Goal: Find specific page/section: Find specific page/section

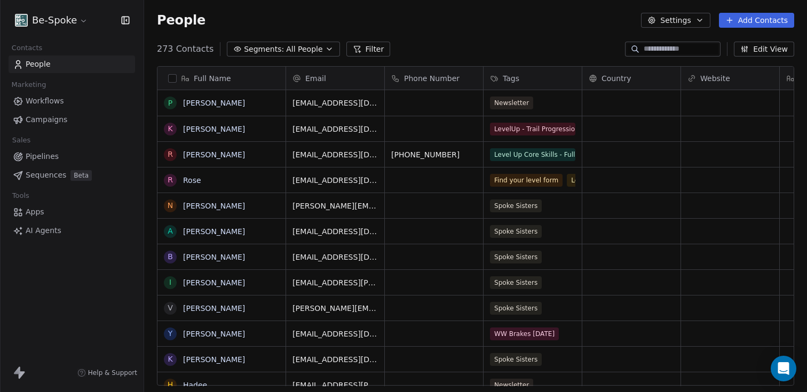
scroll to position [337, 655]
click at [43, 105] on span "Workflows" at bounding box center [45, 101] width 38 height 11
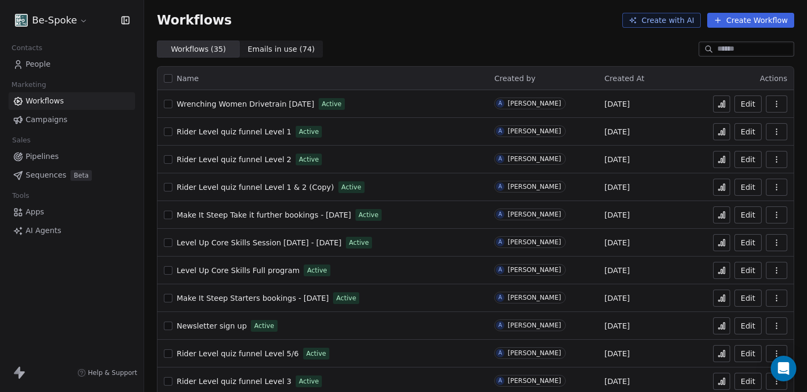
click at [719, 161] on button at bounding box center [721, 159] width 17 height 17
click at [721, 186] on icon at bounding box center [722, 188] width 2 height 4
